Goal: Information Seeking & Learning: Check status

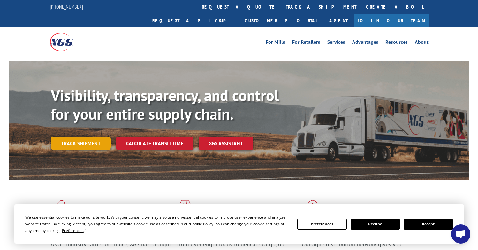
click at [96, 136] on link "Track shipment" at bounding box center [81, 142] width 60 height 13
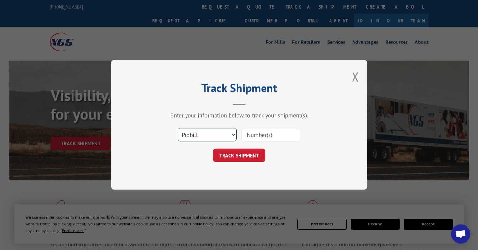
click at [209, 138] on select "Select category... Probill BOL PO" at bounding box center [207, 134] width 59 height 13
click at [266, 135] on input at bounding box center [270, 134] width 59 height 13
paste input "17402750"
type input "17402750"
click at [246, 158] on button "TRACK SHIPMENT" at bounding box center [239, 155] width 52 height 13
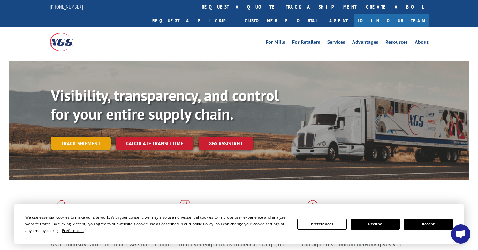
click at [91, 136] on link "Track shipment" at bounding box center [81, 142] width 60 height 13
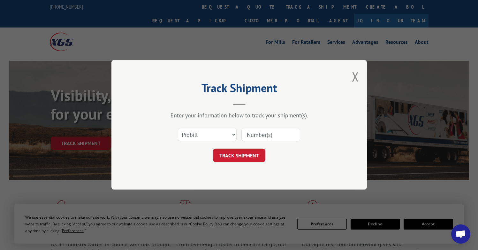
click at [271, 135] on input at bounding box center [270, 134] width 59 height 13
paste input "17402750"
type input "17402750"
click at [248, 153] on button "TRACK SHIPMENT" at bounding box center [239, 155] width 52 height 13
